Goal: Task Accomplishment & Management: Complete application form

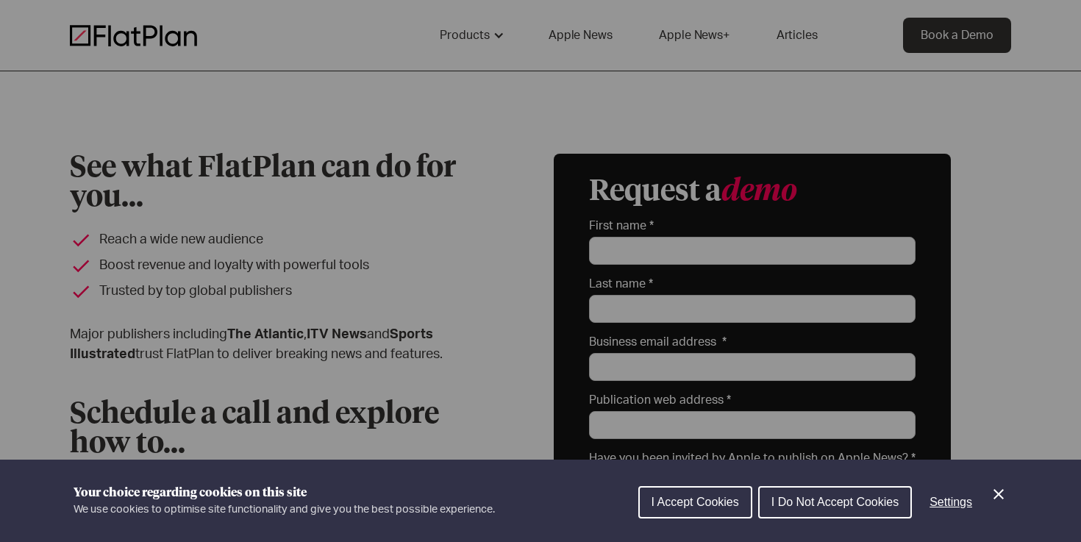
click at [1002, 494] on icon "Close Cookie Control" at bounding box center [999, 495] width 18 height 18
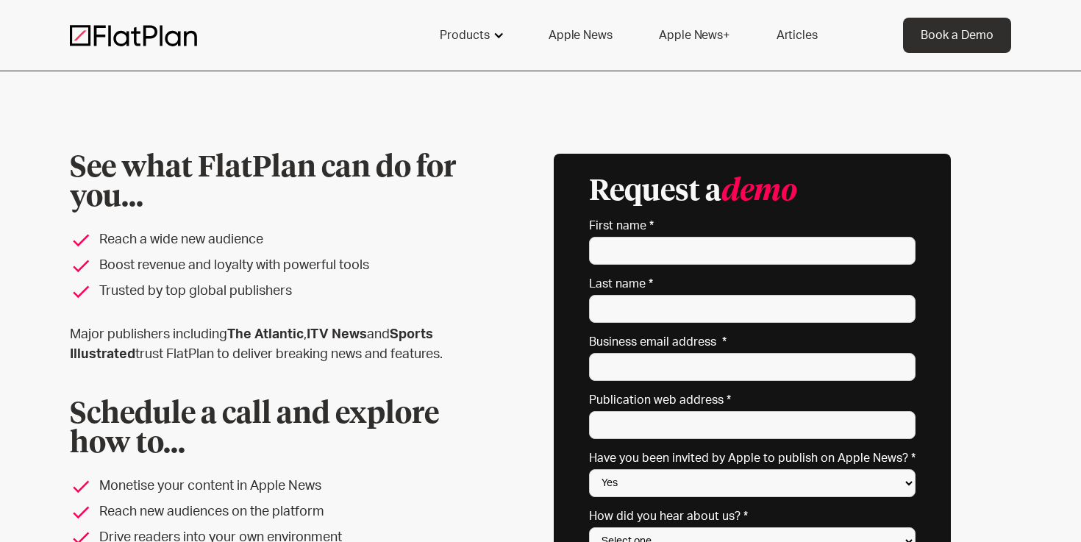
click at [502, 34] on div at bounding box center [499, 35] width 12 height 12
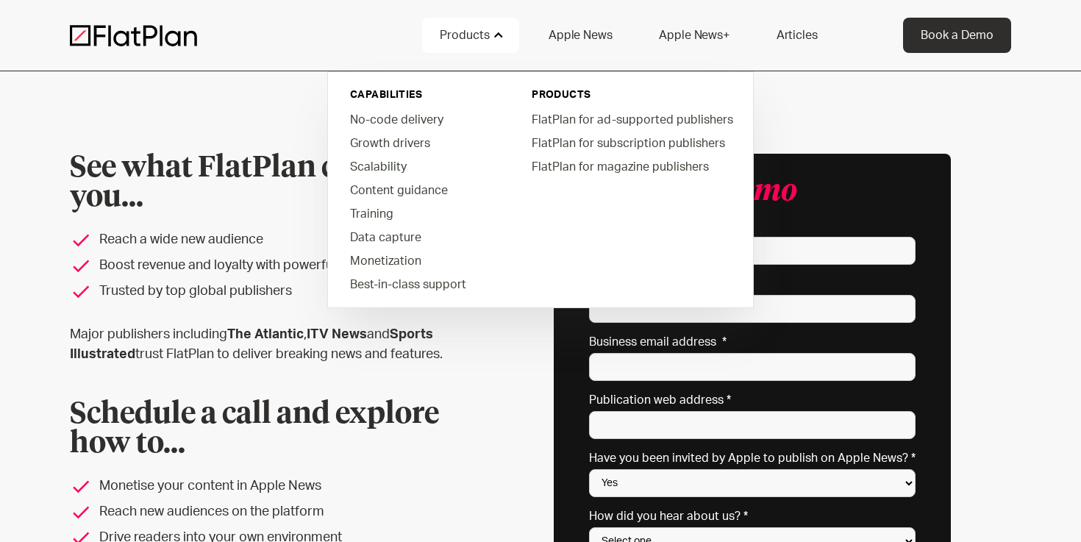
click at [480, 370] on div "See what FlatPlan can do for you... Reach a wide new audience Boost revenue and…" at bounding box center [541, 400] width 942 height 492
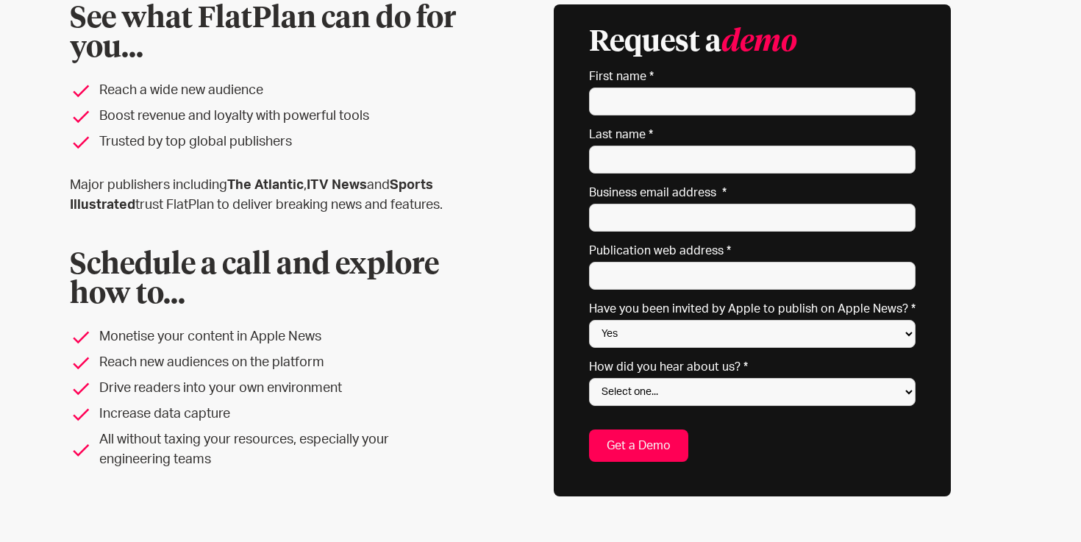
scroll to position [146, 0]
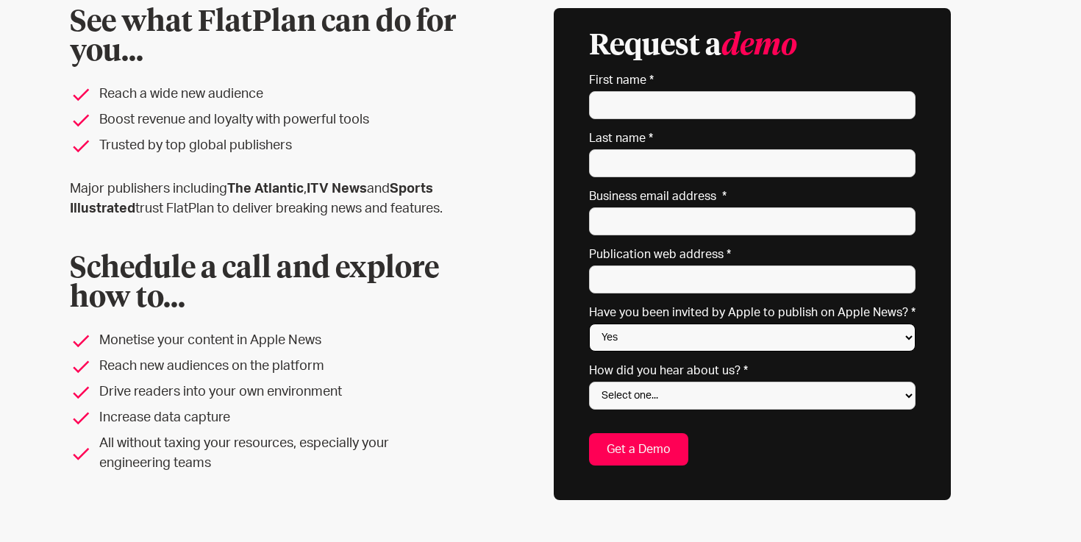
click at [636, 341] on select "Yes No Not sure" at bounding box center [752, 338] width 327 height 28
select select "No"
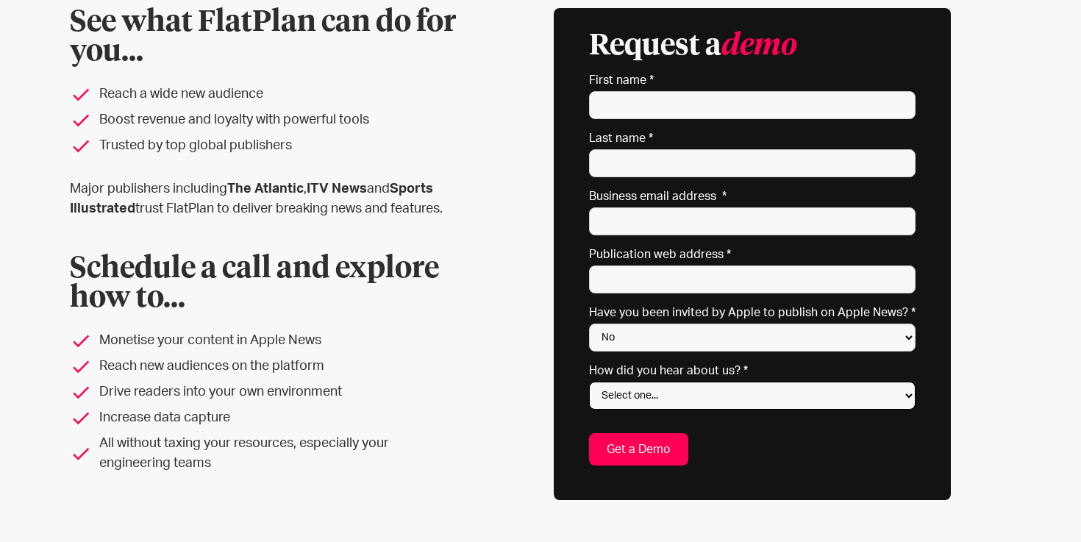
click at [655, 394] on select "Select one... Search engine (Google, DuckDuckGo etc) Apple website Google Ad Li…" at bounding box center [752, 396] width 327 height 28
select select "Search engine"
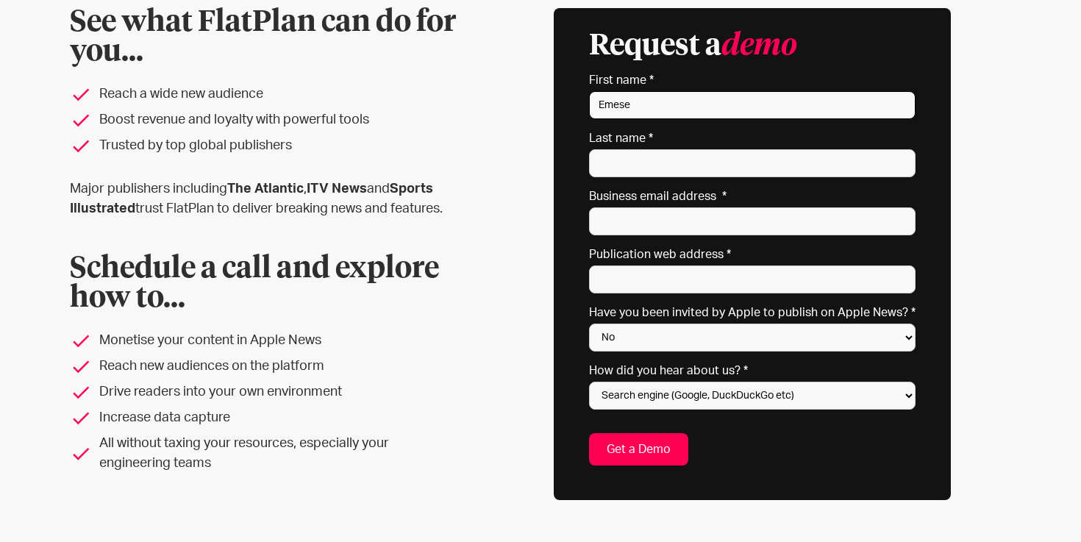
type input "Emese"
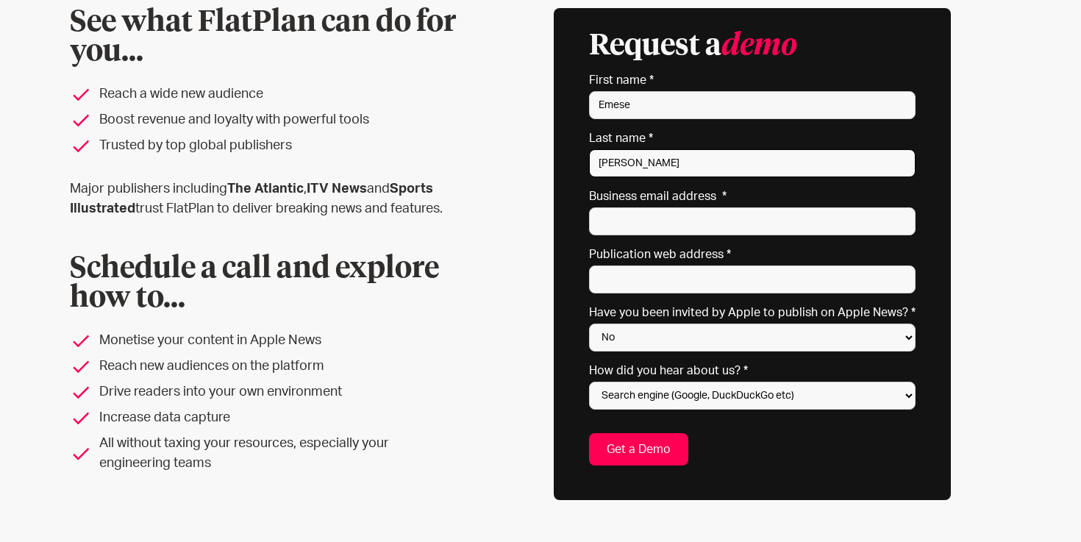
type input "Maczko"
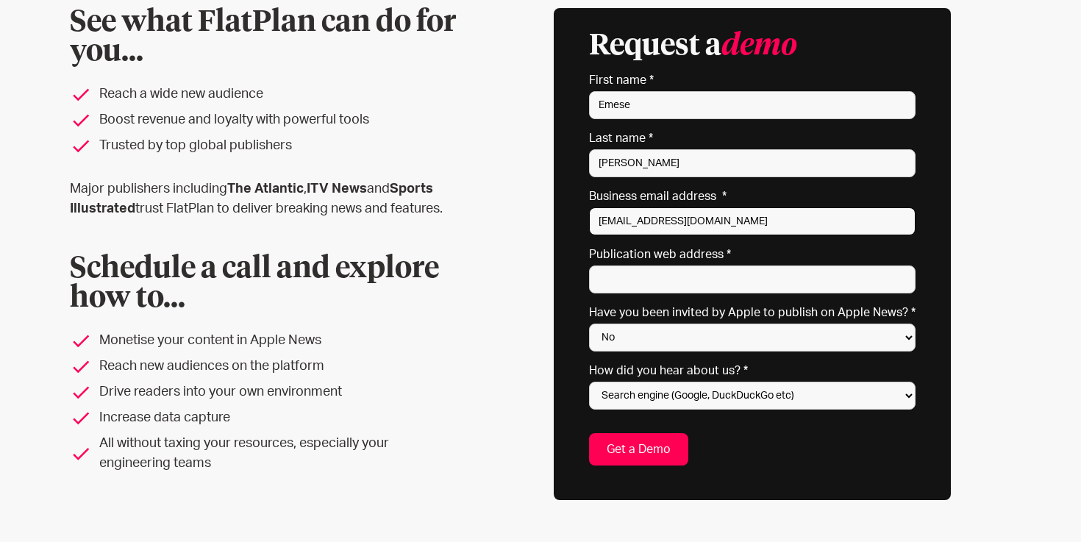
type input "emese@ecolodgesanywhere.com"
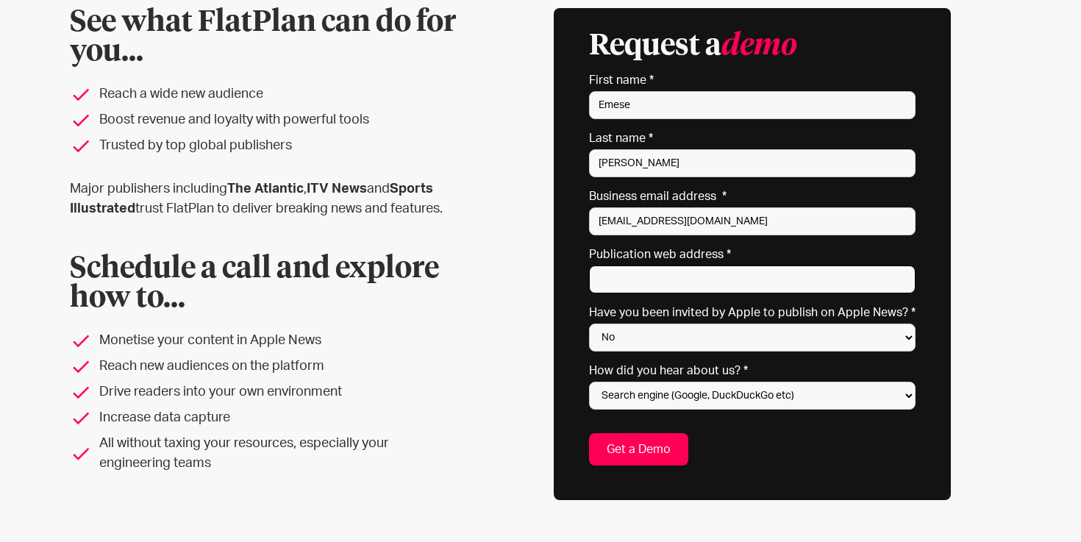
paste input "https://www.forbes.com/sites/emesemaczko/"
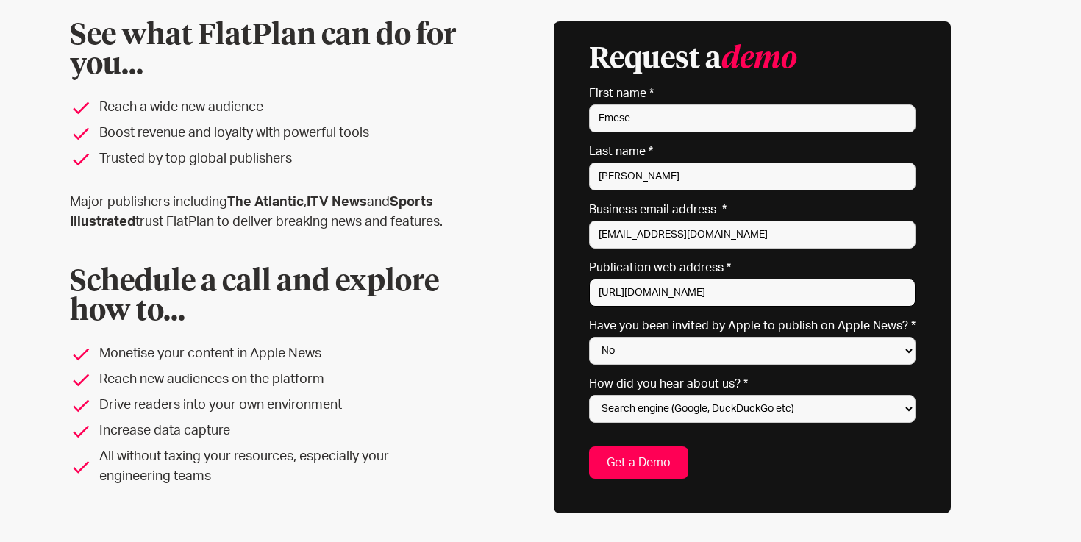
scroll to position [135, 0]
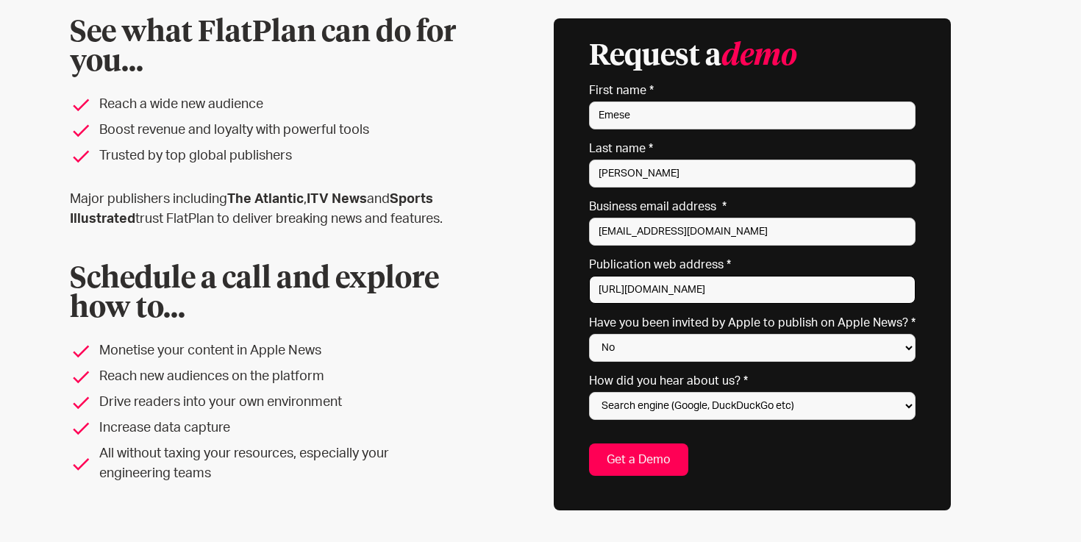
type input "https://www.forbes.com/sites/emesemaczko/"
click at [641, 462] on input "Get a Demo" at bounding box center [638, 460] width 99 height 32
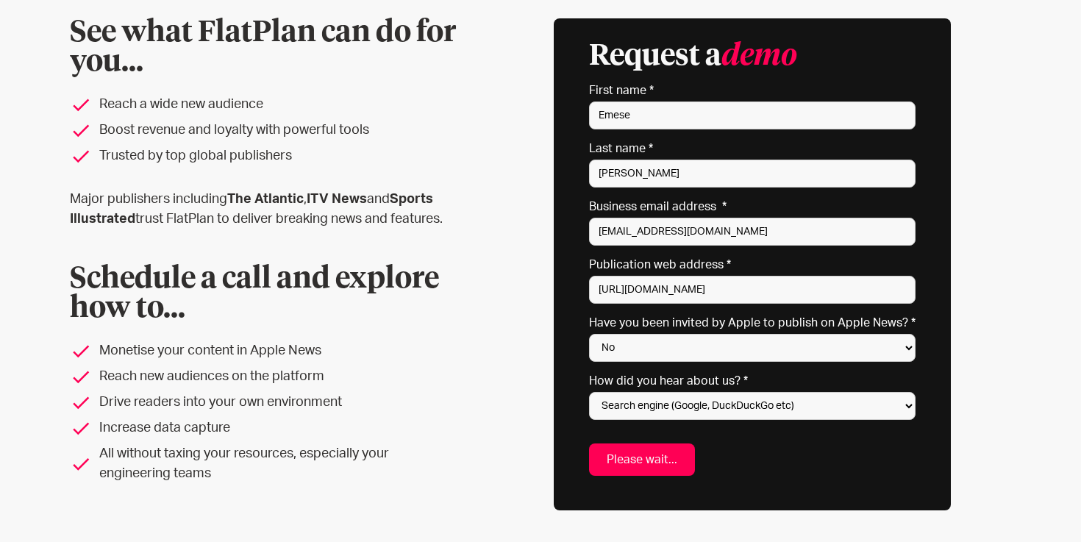
type input "Get a Demo"
